Goal: Task Accomplishment & Management: Manage account settings

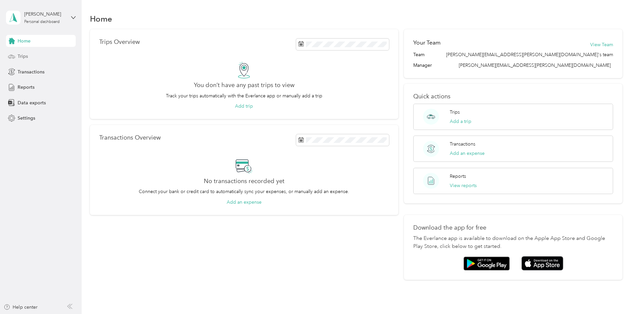
click at [34, 55] on div "Trips" at bounding box center [41, 56] width 70 height 12
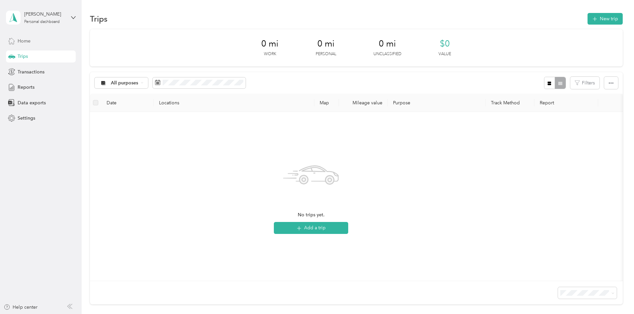
click at [36, 39] on div "Home" at bounding box center [41, 41] width 70 height 12
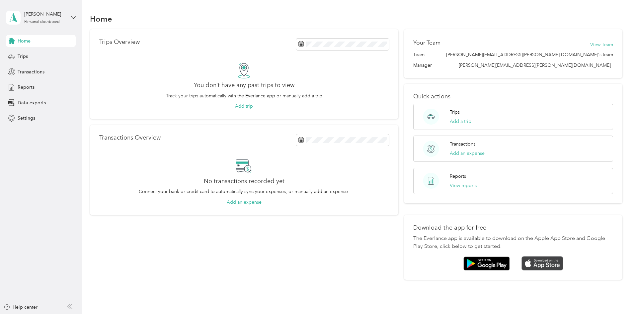
click at [522, 264] on img at bounding box center [543, 263] width 42 height 14
click at [18, 82] on div "Reports" at bounding box center [41, 87] width 70 height 12
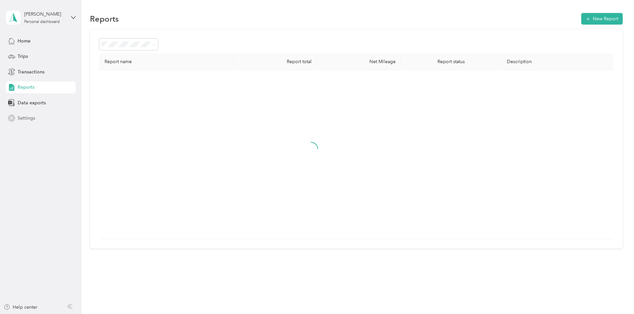
click at [29, 114] on div "Settings" at bounding box center [41, 118] width 70 height 12
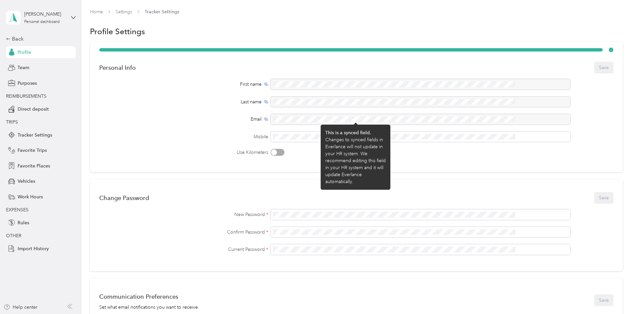
click at [163, 116] on div "Email" at bounding box center [183, 119] width 169 height 7
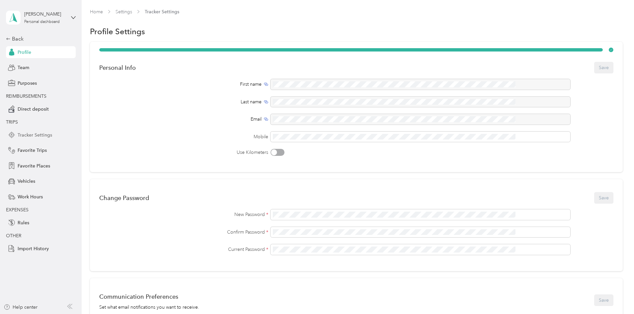
click at [37, 132] on span "Tracker Settings" at bounding box center [35, 135] width 35 height 7
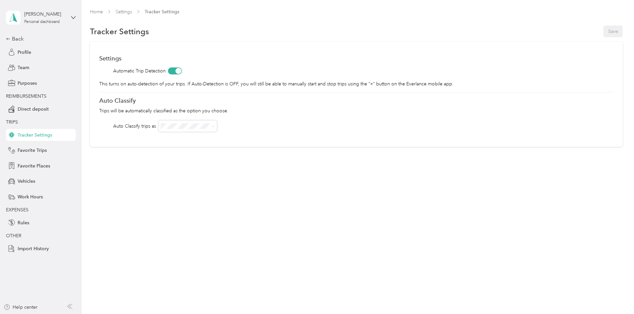
click at [182, 71] on span at bounding box center [175, 70] width 14 height 7
click at [182, 70] on span at bounding box center [175, 70] width 14 height 7
click at [37, 247] on span "Import History" at bounding box center [33, 248] width 31 height 7
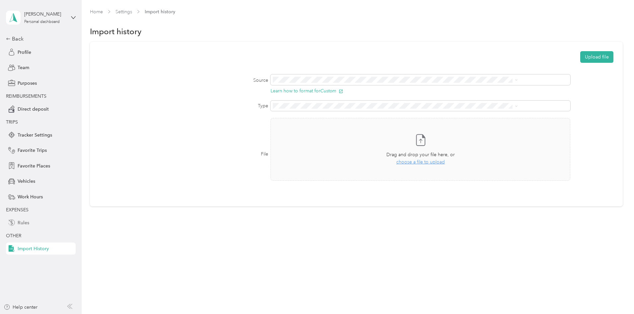
click at [22, 222] on span "Rules" at bounding box center [24, 222] width 12 height 7
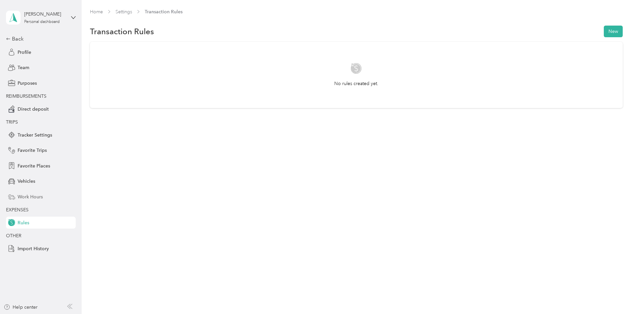
click at [32, 198] on span "Work Hours" at bounding box center [30, 196] width 25 height 7
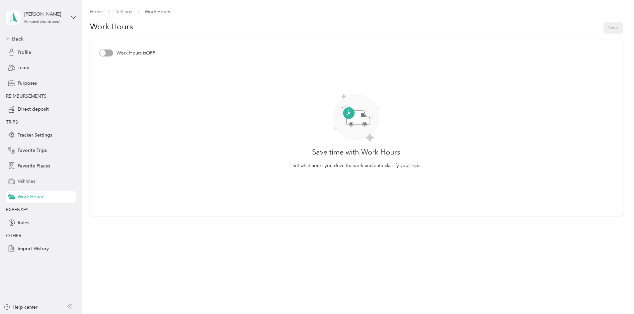
click at [27, 182] on span "Vehicles" at bounding box center [27, 181] width 18 height 7
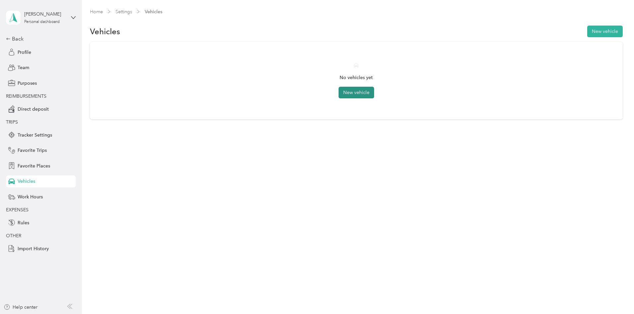
click at [360, 89] on button "New vehicle" at bounding box center [357, 93] width 36 height 12
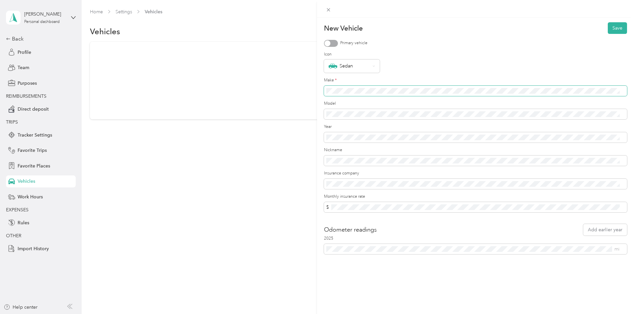
click at [355, 86] on span at bounding box center [475, 91] width 303 height 11
drag, startPoint x: 277, startPoint y: 211, endPoint x: 79, endPoint y: 102, distance: 225.5
click at [277, 211] on div "New Vehicle Save Primary vehicle Icon Sedan Make * Model Year Nickname Insuranc…" at bounding box center [317, 157] width 634 height 314
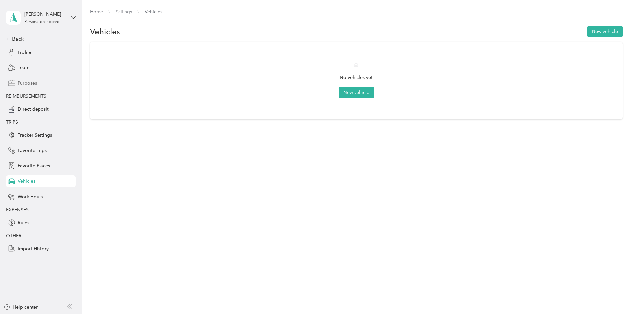
click at [35, 81] on span "Purposes" at bounding box center [27, 83] width 19 height 7
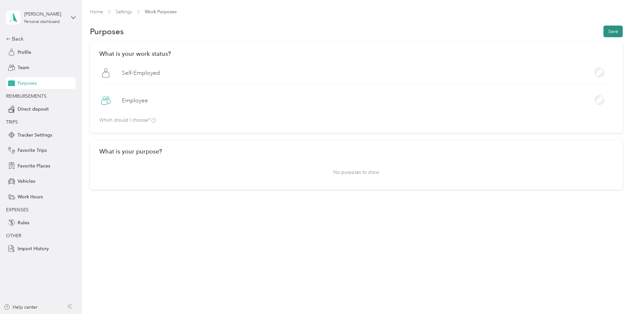
click at [604, 28] on button "Save" at bounding box center [613, 32] width 19 height 12
click at [29, 137] on span "Tracker Settings" at bounding box center [35, 135] width 35 height 7
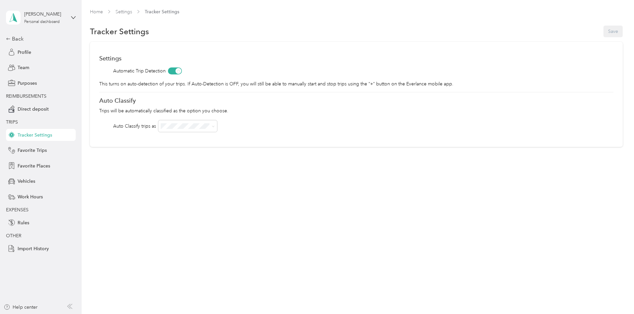
click at [29, 159] on div "Back Profile Team Purposes REIMBURSEMENTS Direct deposit TRIPS Tracker Settings…" at bounding box center [41, 145] width 70 height 220
click at [28, 151] on span "Favorite Trips" at bounding box center [32, 150] width 29 height 7
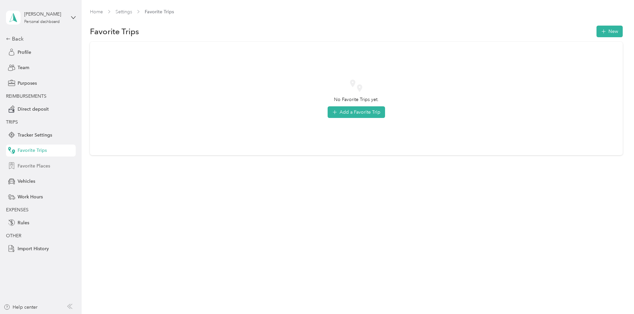
click at [43, 167] on span "Favorite Places" at bounding box center [34, 165] width 33 height 7
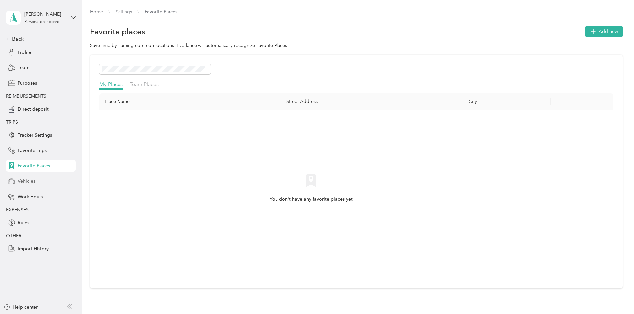
click at [27, 181] on span "Vehicles" at bounding box center [27, 181] width 18 height 7
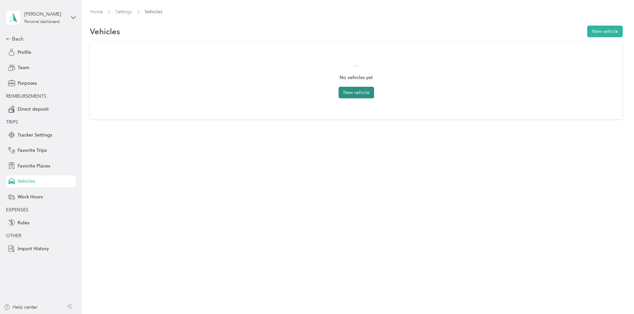
click at [361, 89] on button "New vehicle" at bounding box center [357, 93] width 36 height 12
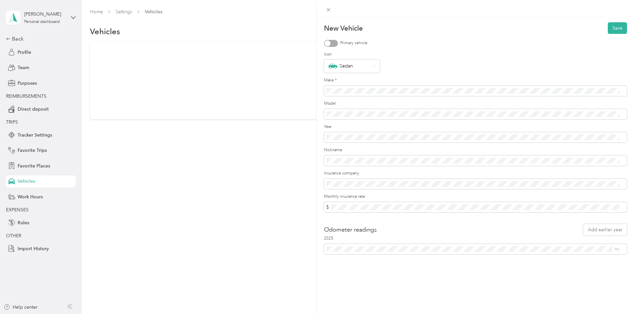
click at [380, 83] on label "Make *" at bounding box center [475, 80] width 303 height 6
click at [377, 87] on span at bounding box center [475, 91] width 303 height 11
drag, startPoint x: 613, startPoint y: 25, endPoint x: 609, endPoint y: 27, distance: 4.8
click at [609, 27] on button "Save" at bounding box center [617, 28] width 19 height 12
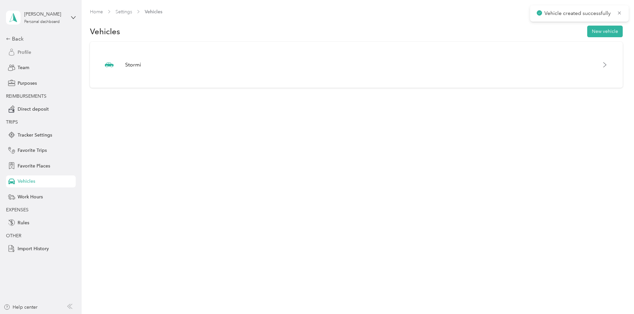
click at [18, 49] on span "Profile" at bounding box center [25, 52] width 14 height 7
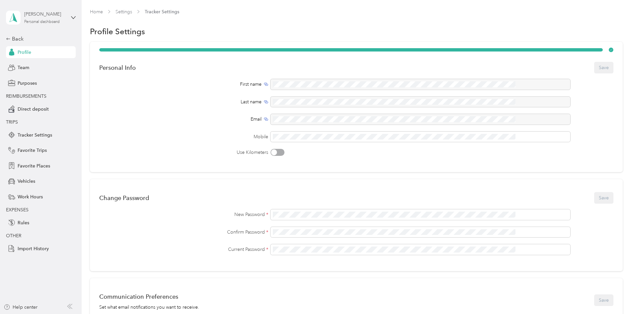
click at [65, 15] on div "[PERSON_NAME]" at bounding box center [45, 14] width 42 height 7
click at [398, 25] on div "Profile Settings" at bounding box center [356, 32] width 533 height 14
click at [74, 15] on icon at bounding box center [73, 17] width 5 height 5
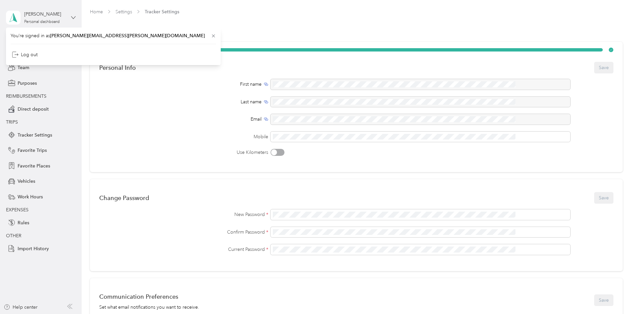
click at [74, 15] on icon at bounding box center [73, 17] width 5 height 5
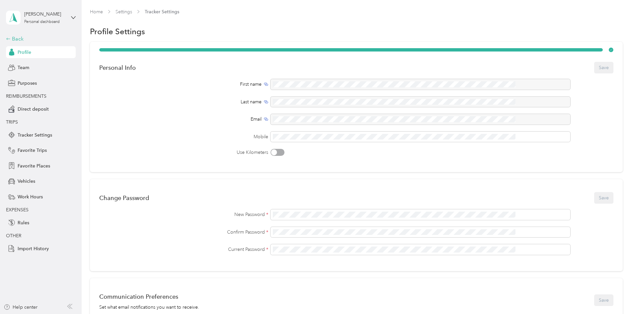
click at [22, 39] on div "Back" at bounding box center [39, 39] width 66 height 8
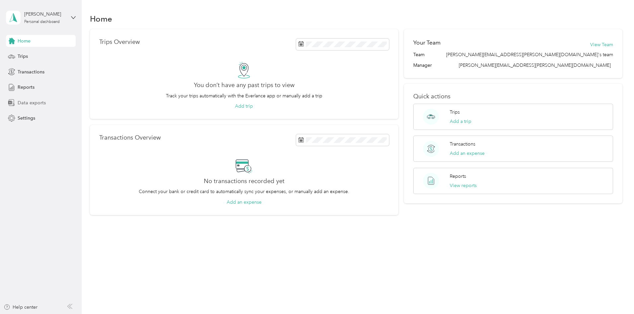
click at [38, 104] on span "Data exports" at bounding box center [32, 102] width 28 height 7
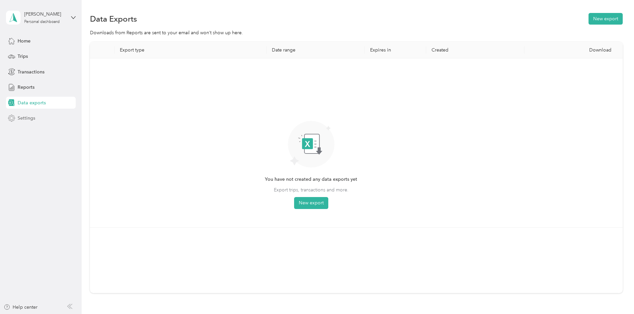
click at [34, 116] on span "Settings" at bounding box center [27, 118] width 18 height 7
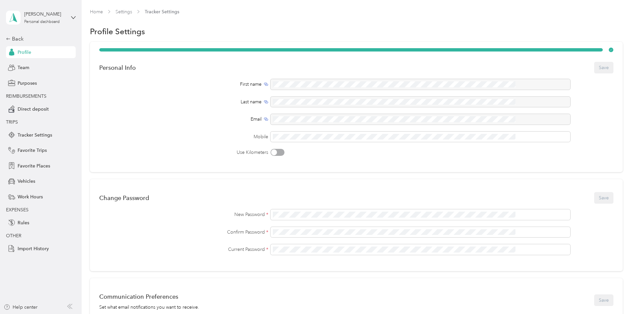
scroll to position [216, 0]
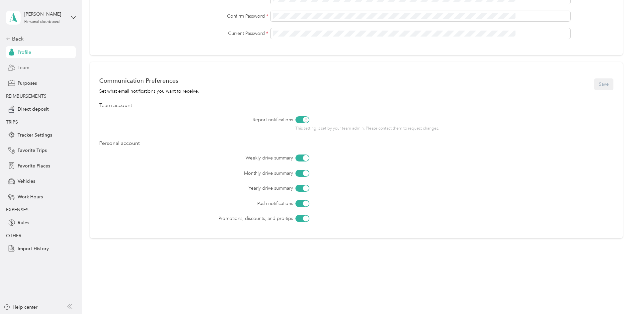
click at [28, 64] on span "Team" at bounding box center [24, 67] width 12 height 7
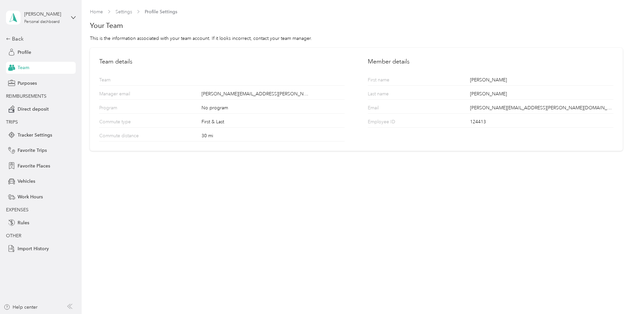
click at [67, 16] on div "[PERSON_NAME] Personal dashboard" at bounding box center [41, 17] width 70 height 23
click at [211, 15] on section "Home Settings Profile Settings Your Team This is the information associated wit…" at bounding box center [356, 79] width 533 height 143
click at [18, 35] on div "Back" at bounding box center [39, 39] width 66 height 8
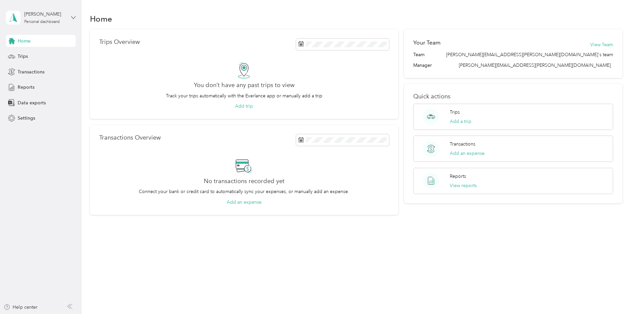
click at [72, 19] on icon at bounding box center [73, 17] width 5 height 5
click at [120, 113] on div "Trips Overview You don’t have any past trips to view Track your trips automatic…" at bounding box center [356, 122] width 533 height 186
click at [97, 94] on div "Trips Overview You don’t have any past trips to view Track your trips automatic…" at bounding box center [356, 122] width 533 height 186
click at [39, 21] on div "Personal dashboard" at bounding box center [42, 22] width 36 height 4
drag, startPoint x: 111, startPoint y: 93, endPoint x: 50, endPoint y: 51, distance: 74.2
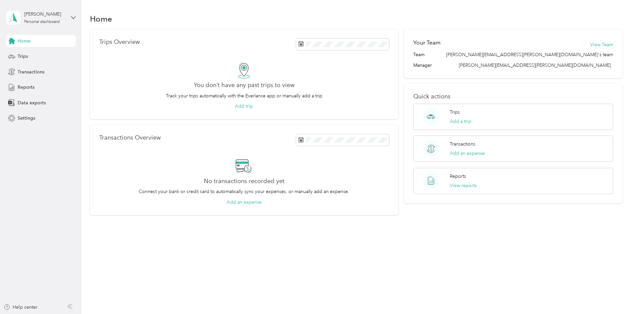
click at [111, 93] on div "Trips Overview You don’t have any past trips to view Track your trips automatic…" at bounding box center [356, 122] width 533 height 186
click at [29, 119] on span "Settings" at bounding box center [27, 118] width 18 height 7
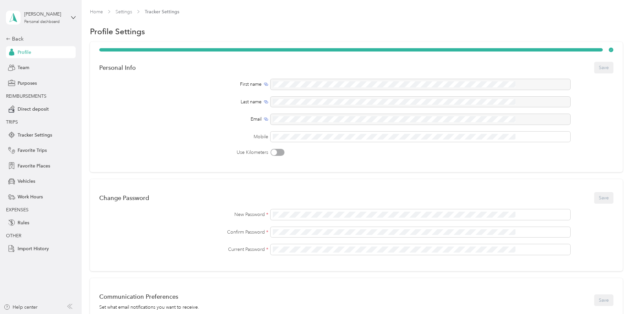
scroll to position [216, 0]
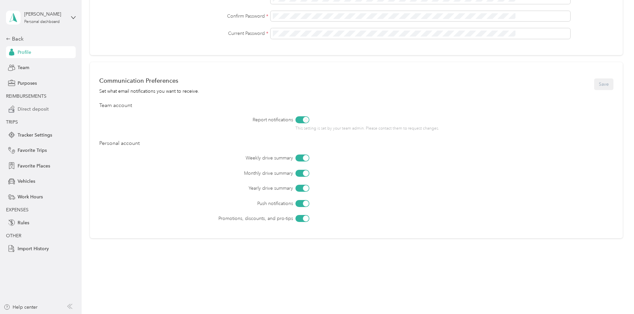
click at [28, 110] on span "Direct deposit" at bounding box center [33, 109] width 31 height 7
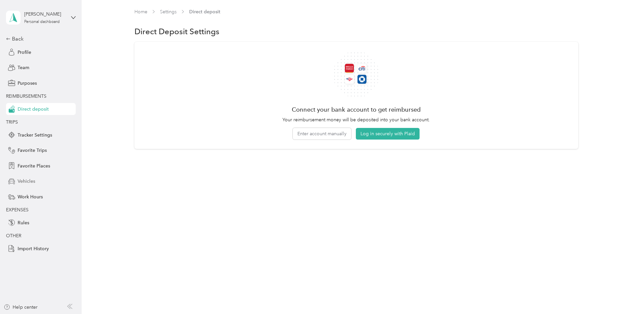
click at [33, 180] on span "Vehicles" at bounding box center [27, 181] width 18 height 7
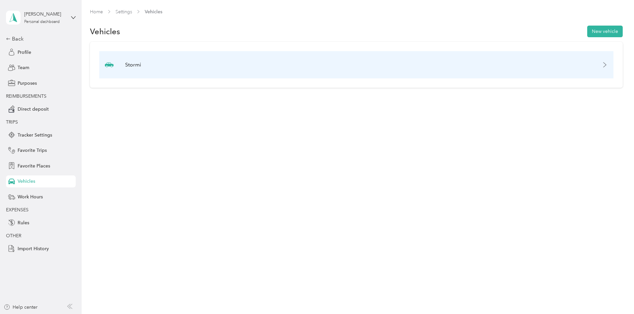
click at [278, 75] on div "Stormi" at bounding box center [356, 64] width 514 height 27
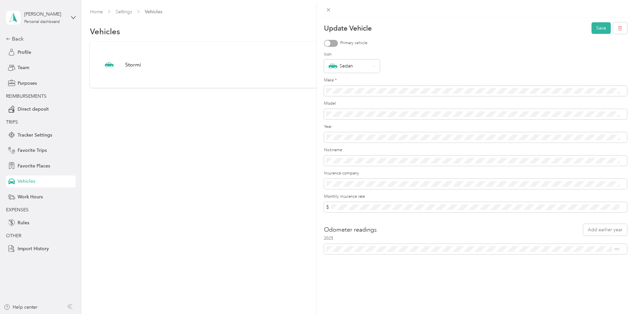
click at [35, 136] on div "Update Vehicle Save Primary vehicle Icon Sedan Make * Model Year Nickname Insur…" at bounding box center [317, 157] width 634 height 314
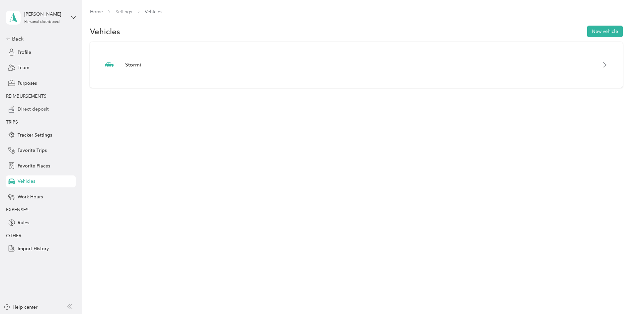
click at [32, 106] on span "Direct deposit" at bounding box center [33, 109] width 31 height 7
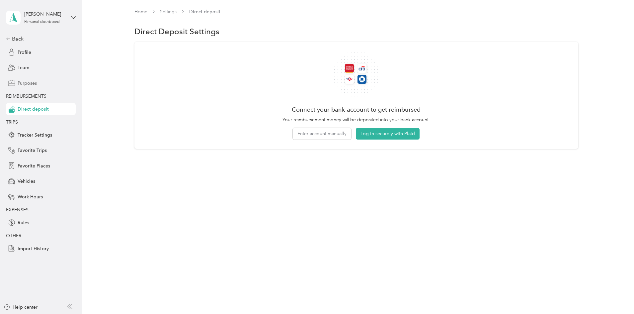
click at [20, 81] on span "Purposes" at bounding box center [27, 83] width 19 height 7
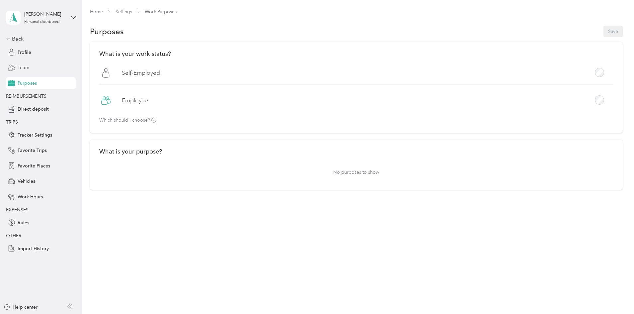
click at [26, 66] on span "Team" at bounding box center [24, 67] width 12 height 7
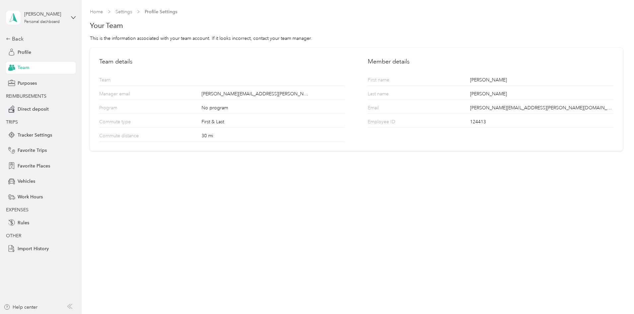
click at [16, 34] on div "[PERSON_NAME] Personal dashboard Back Profile Team Purposes REIMBURSEMENTS Dire…" at bounding box center [41, 127] width 70 height 254
click at [16, 39] on div "Back" at bounding box center [39, 39] width 66 height 8
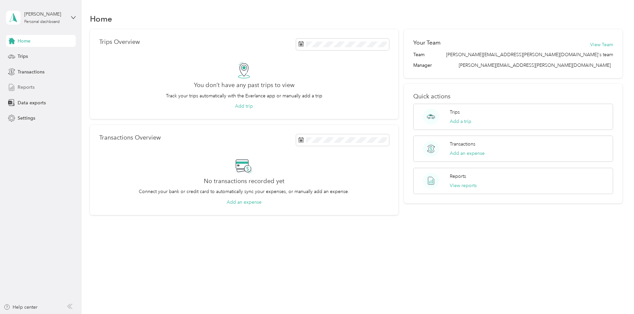
click at [26, 86] on span "Reports" at bounding box center [26, 87] width 17 height 7
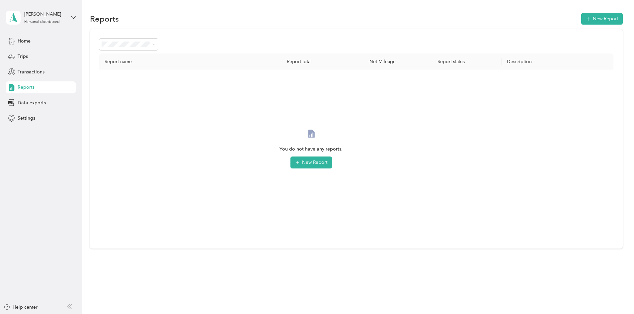
click at [131, 90] on div "Report name Report total Net Mileage Report status Description You do not have …" at bounding box center [356, 139] width 533 height 220
click at [30, 104] on span "Data exports" at bounding box center [32, 102] width 28 height 7
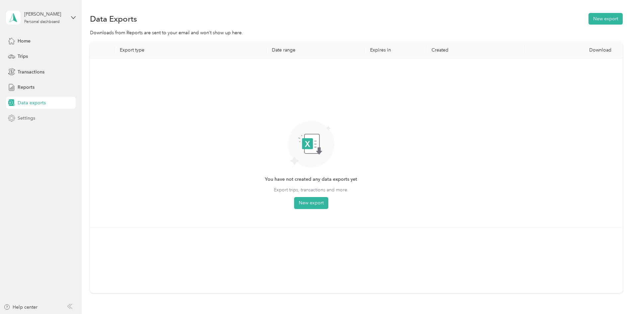
click at [33, 117] on span "Settings" at bounding box center [27, 118] width 18 height 7
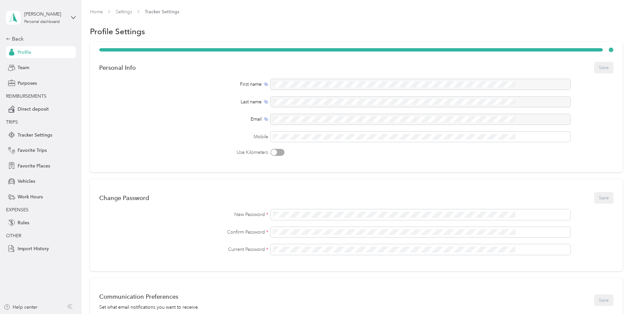
click at [25, 47] on div "Profile" at bounding box center [41, 52] width 70 height 12
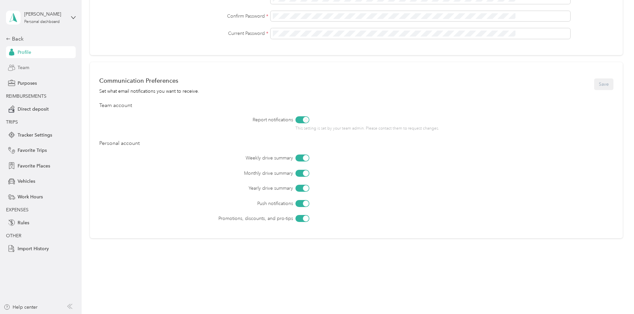
click at [23, 71] on span "Team" at bounding box center [24, 67] width 12 height 7
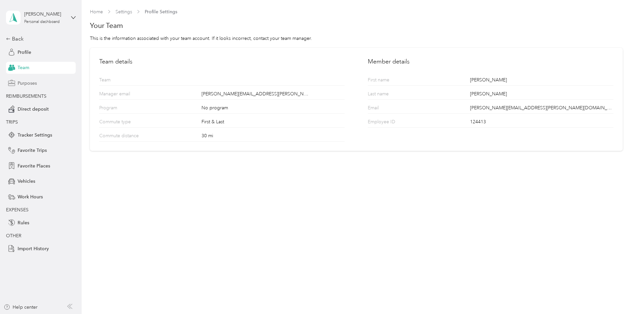
click at [30, 78] on div "Purposes" at bounding box center [41, 83] width 70 height 12
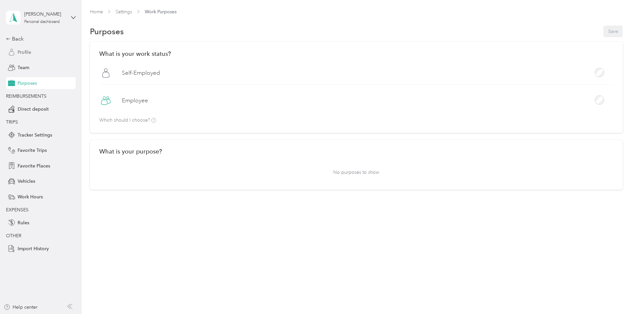
click at [30, 52] on span "Profile" at bounding box center [25, 52] width 14 height 7
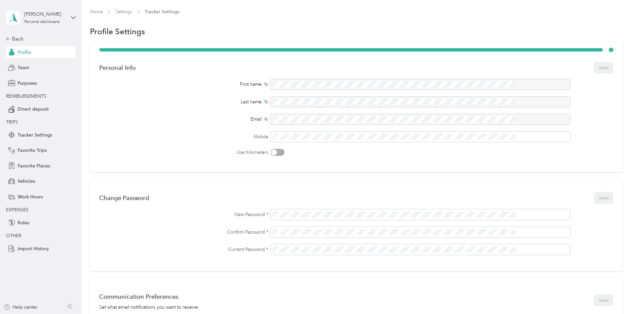
scroll to position [216, 0]
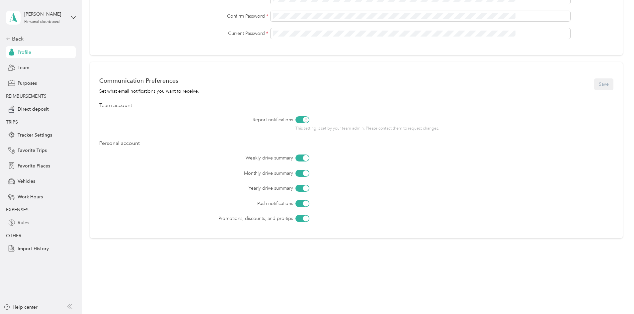
click at [26, 219] on span "Rules" at bounding box center [24, 222] width 12 height 7
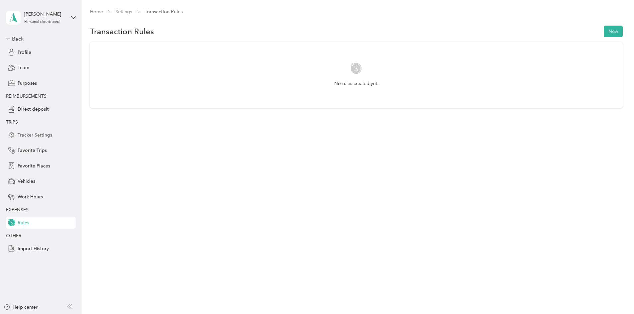
click at [40, 138] on span "Tracker Settings" at bounding box center [35, 135] width 35 height 7
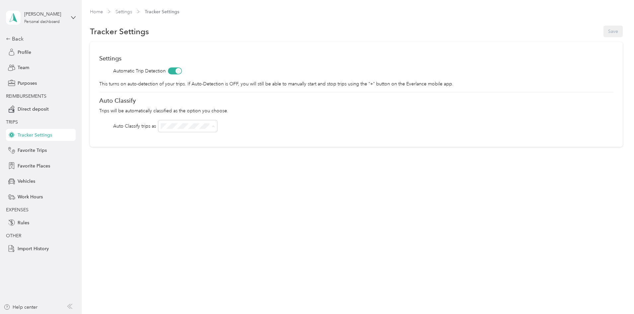
click at [217, 193] on div "Home Settings Tracker Settings Tracker Settings Save Settings Automatic Trip De…" at bounding box center [356, 157] width 549 height 314
click at [23, 52] on span "Profile" at bounding box center [25, 52] width 14 height 7
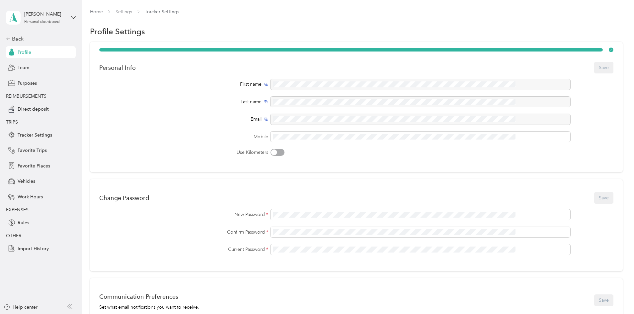
click at [22, 13] on div "[PERSON_NAME] Personal dashboard" at bounding box center [36, 18] width 60 height 14
click at [22, 34] on span "You’re signed in as [PERSON_NAME][EMAIL_ADDRESS][PERSON_NAME][DOMAIN_NAME]" at bounding box center [114, 35] width 206 height 7
click at [17, 17] on icon at bounding box center [13, 17] width 10 height 9
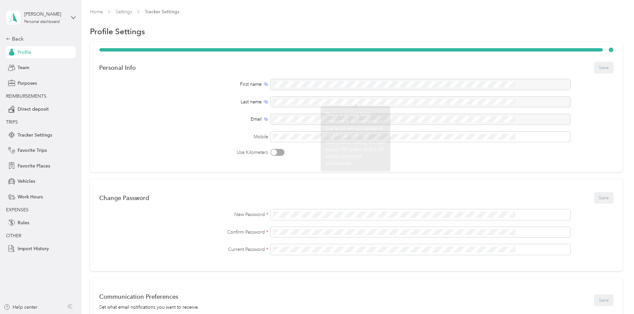
click at [126, 109] on div "Personal Info Save First name Last name Email Mobile Use Kilometers Change Pass…" at bounding box center [356, 251] width 533 height 419
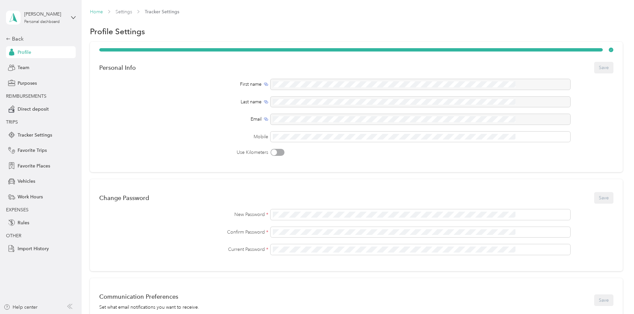
click at [103, 9] on link "Home" at bounding box center [96, 12] width 13 height 6
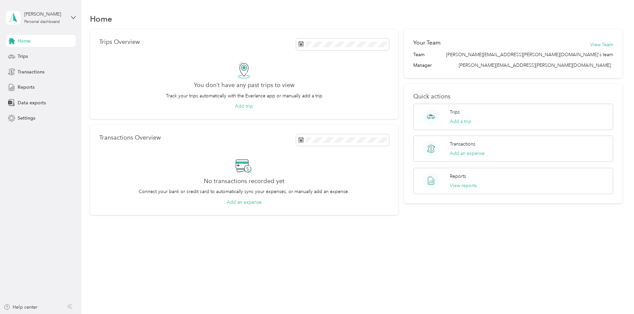
click at [70, 306] on icon at bounding box center [71, 306] width 3 height 5
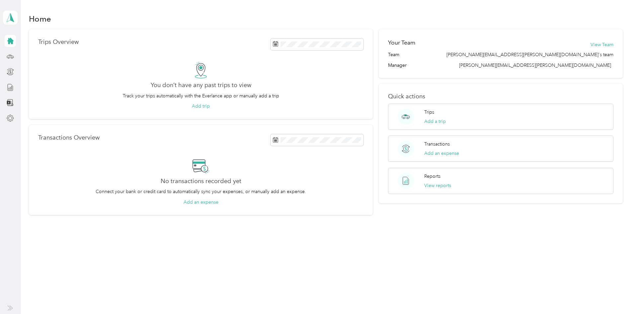
click at [11, 307] on icon at bounding box center [11, 308] width 3 height 5
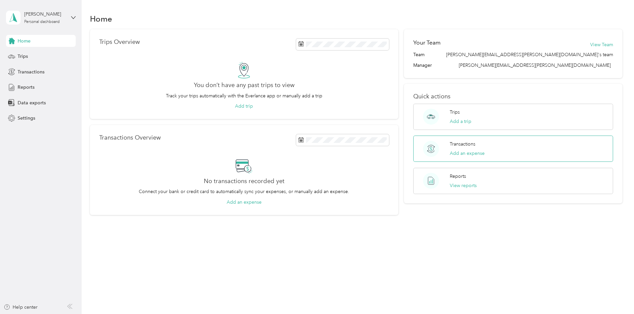
click at [466, 149] on div "Transactions Add an expense" at bounding box center [467, 148] width 35 height 16
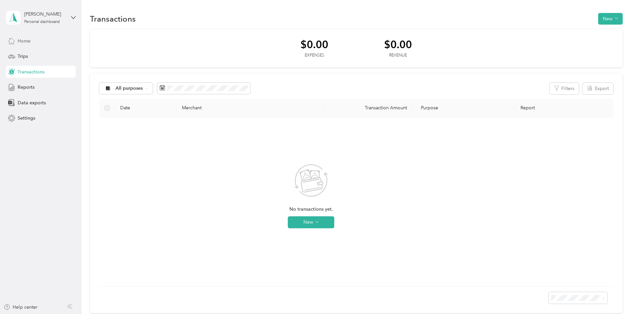
click at [27, 41] on span "Home" at bounding box center [24, 41] width 13 height 7
